Goal: Information Seeking & Learning: Learn about a topic

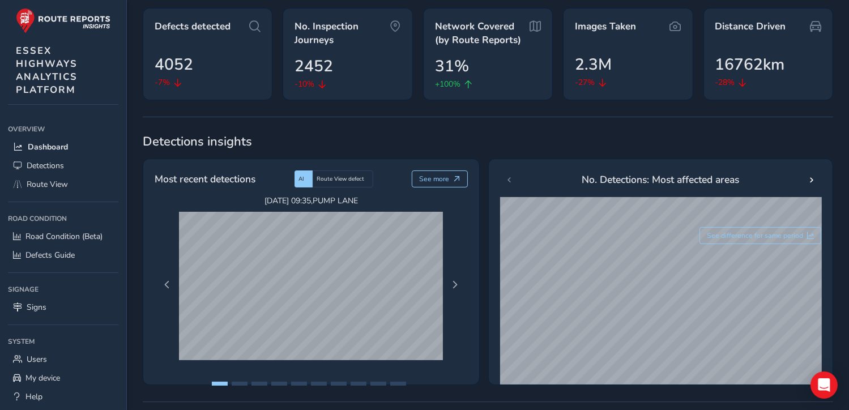
scroll to position [57, 0]
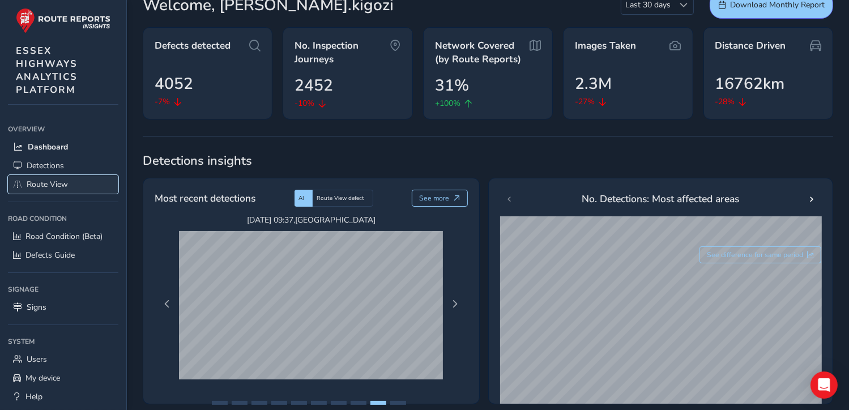
click at [58, 184] on span "Route View" at bounding box center [47, 184] width 41 height 11
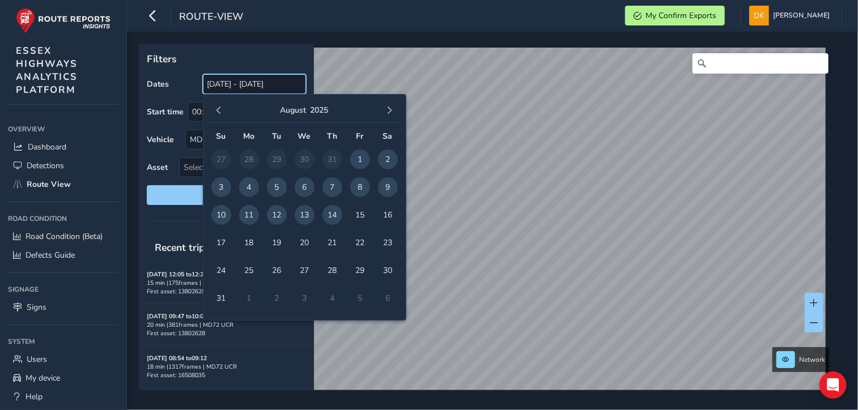
click at [236, 83] on input "[DATE] - [DATE]" at bounding box center [254, 84] width 103 height 20
click at [251, 219] on span "11" at bounding box center [249, 215] width 20 height 20
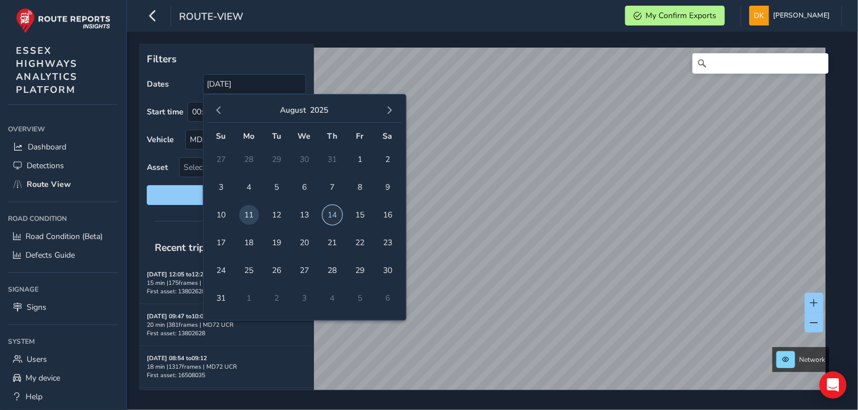
click at [333, 217] on span "14" at bounding box center [332, 215] width 20 height 20
type input "[DATE] - [DATE]"
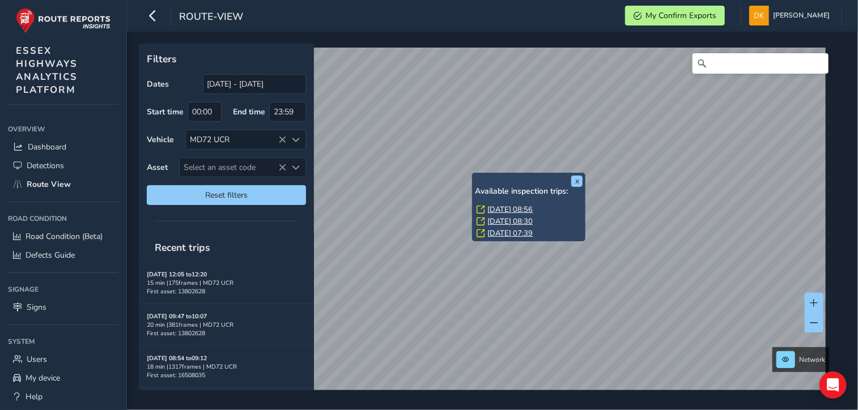
click at [510, 206] on link "[DATE] 08:56" at bounding box center [509, 210] width 45 height 10
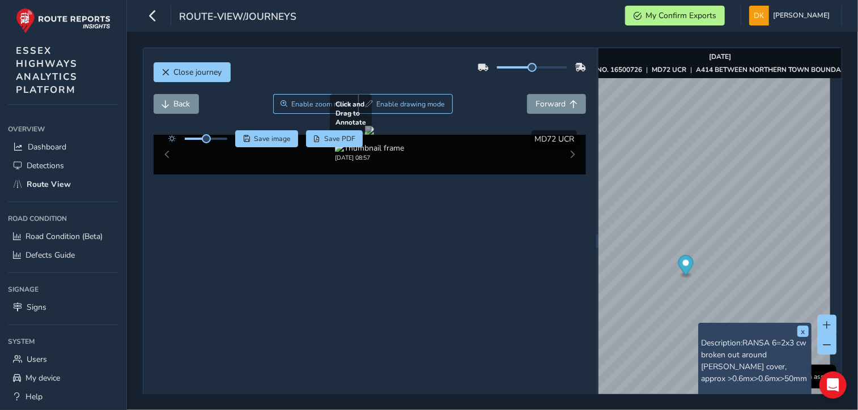
click at [374, 135] on div at bounding box center [369, 130] width 9 height 9
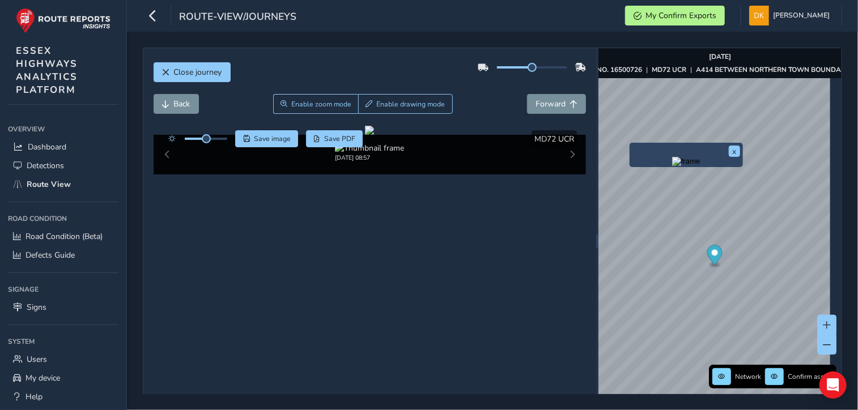
scroll to position [48, 0]
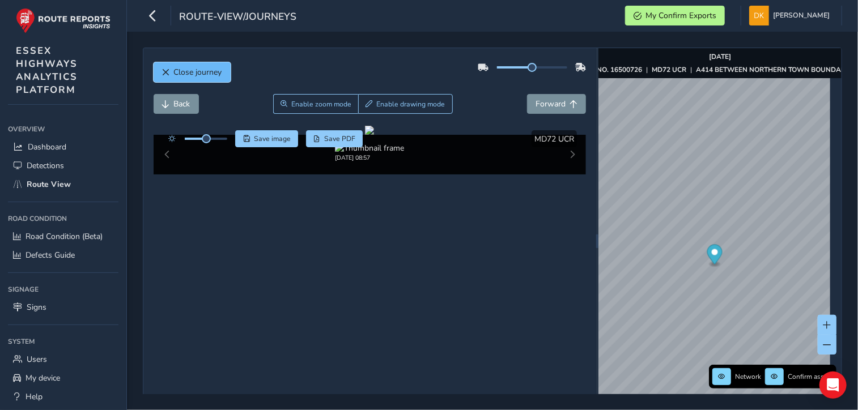
click at [182, 71] on span "Close journey" at bounding box center [198, 72] width 48 height 11
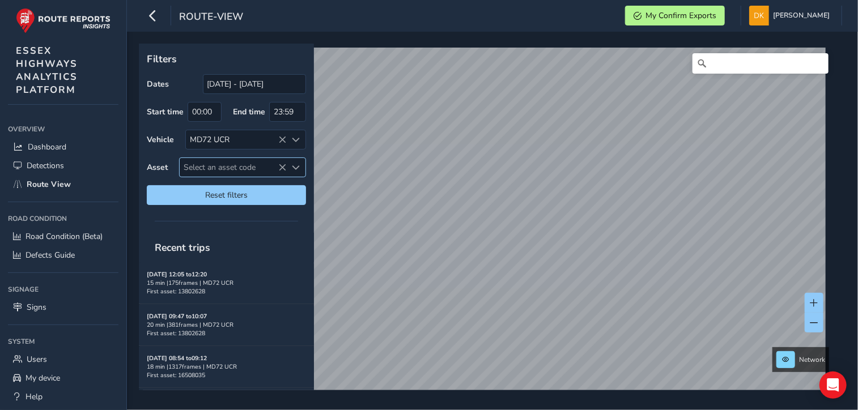
click at [206, 165] on span "Select an asset code" at bounding box center [233, 167] width 107 height 19
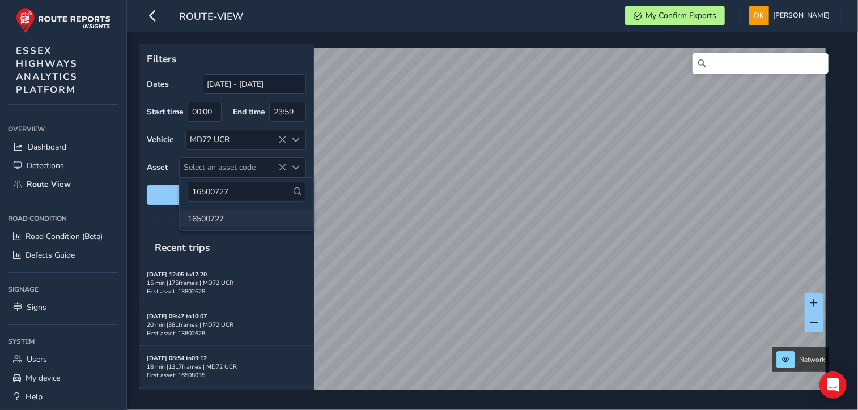
type input "16500727"
click at [199, 217] on li "16500727" at bounding box center [247, 218] width 134 height 17
